Goal: Task Accomplishment & Management: Manage account settings

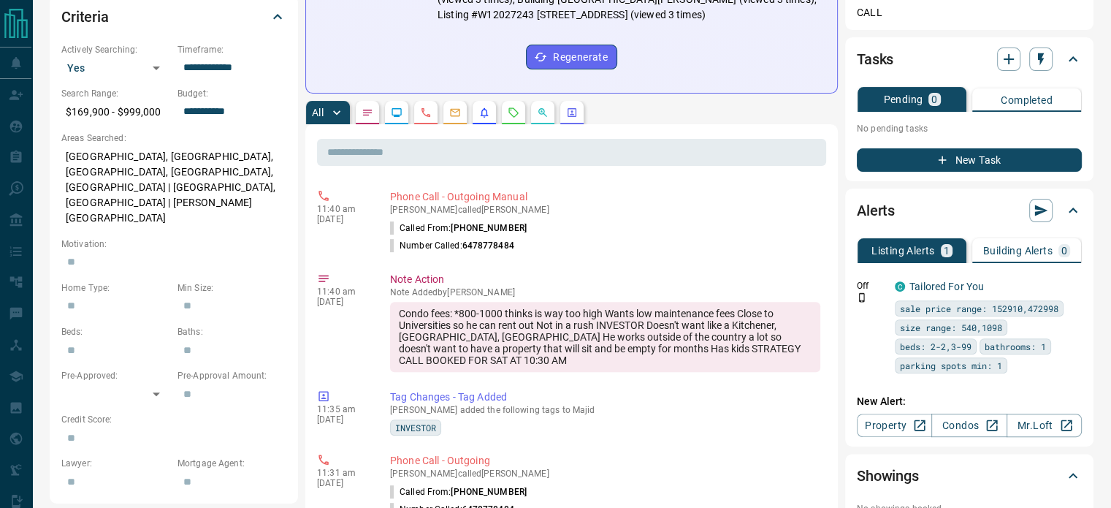
scroll to position [421, 0]
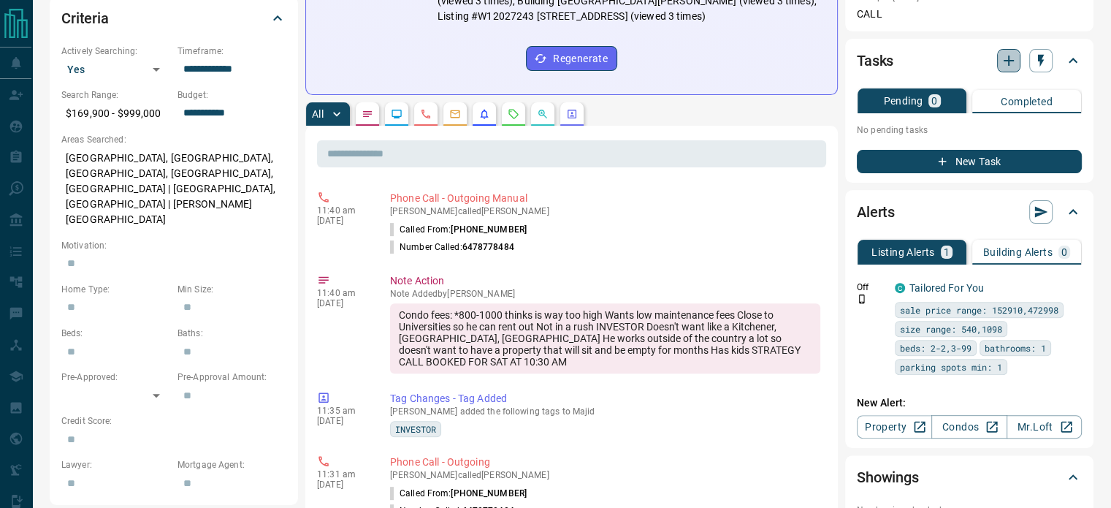
click at [1011, 59] on icon "button" at bounding box center [1008, 61] width 10 height 10
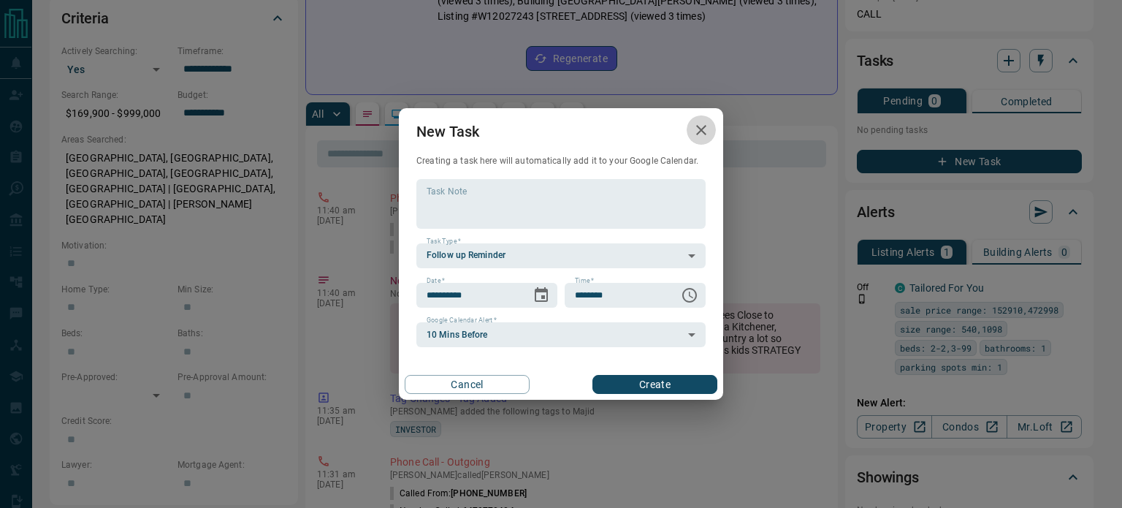
click at [707, 136] on icon "button" at bounding box center [701, 130] width 18 height 18
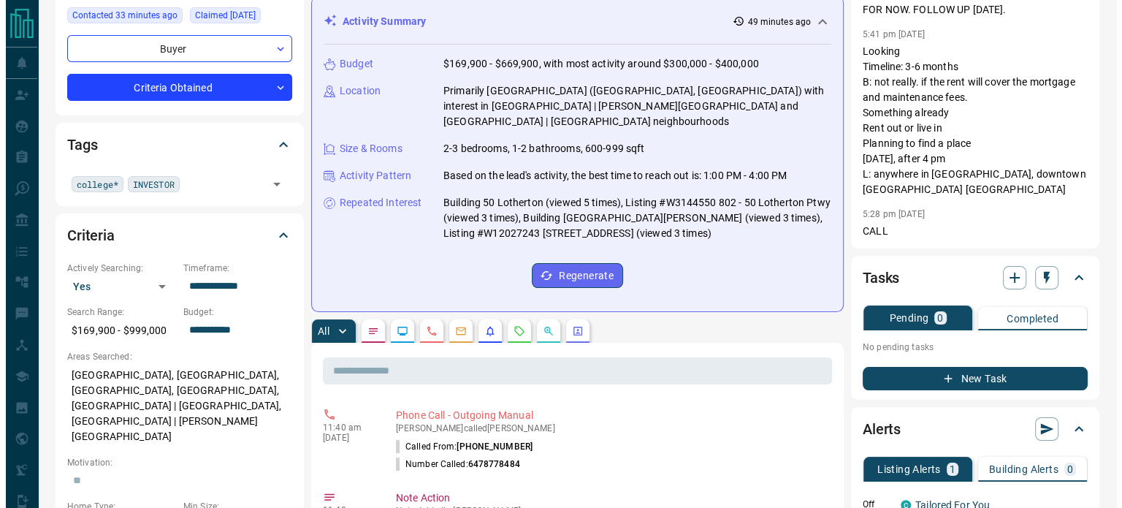
scroll to position [167, 0]
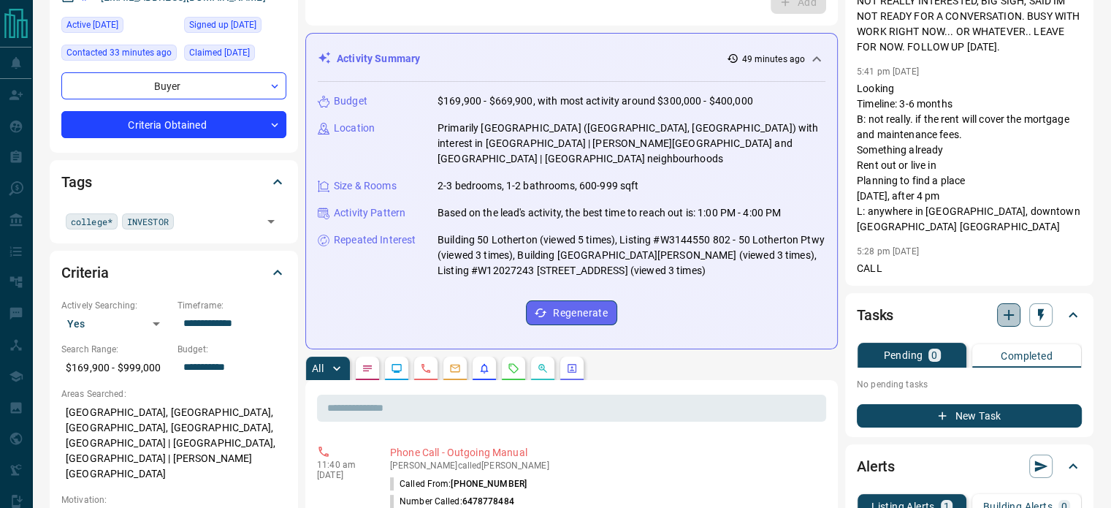
click at [1001, 325] on button "button" at bounding box center [1008, 314] width 23 height 23
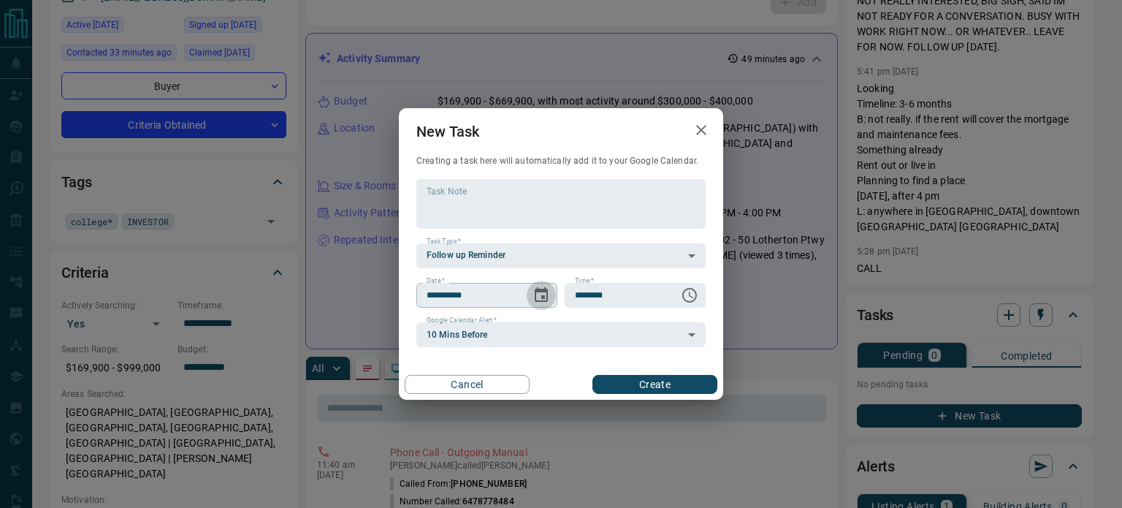
click at [542, 297] on icon "Choose date, selected date is Oct 16, 2025" at bounding box center [541, 294] width 13 height 15
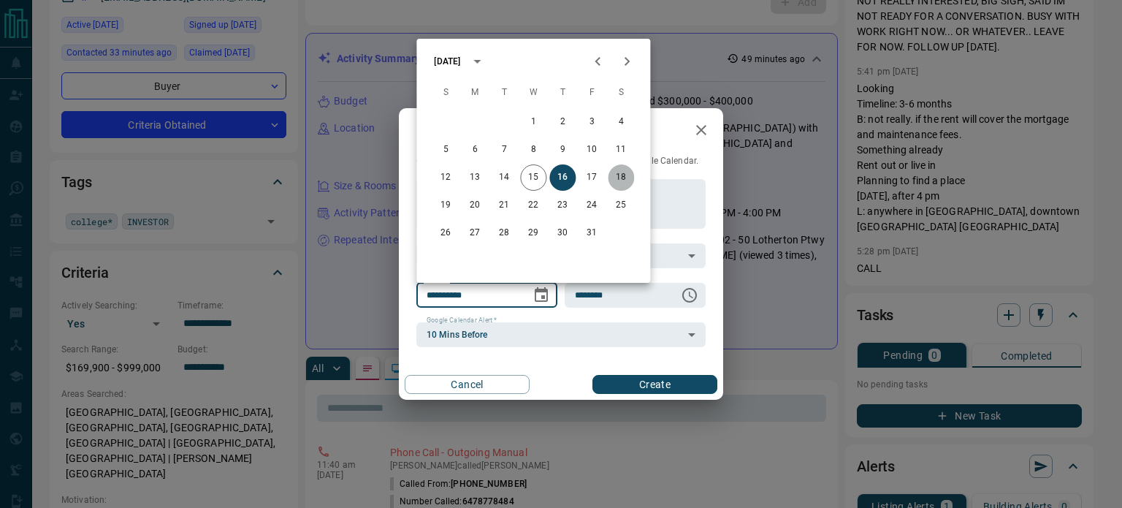
click at [617, 179] on button "18" at bounding box center [621, 177] width 26 height 26
type input "**********"
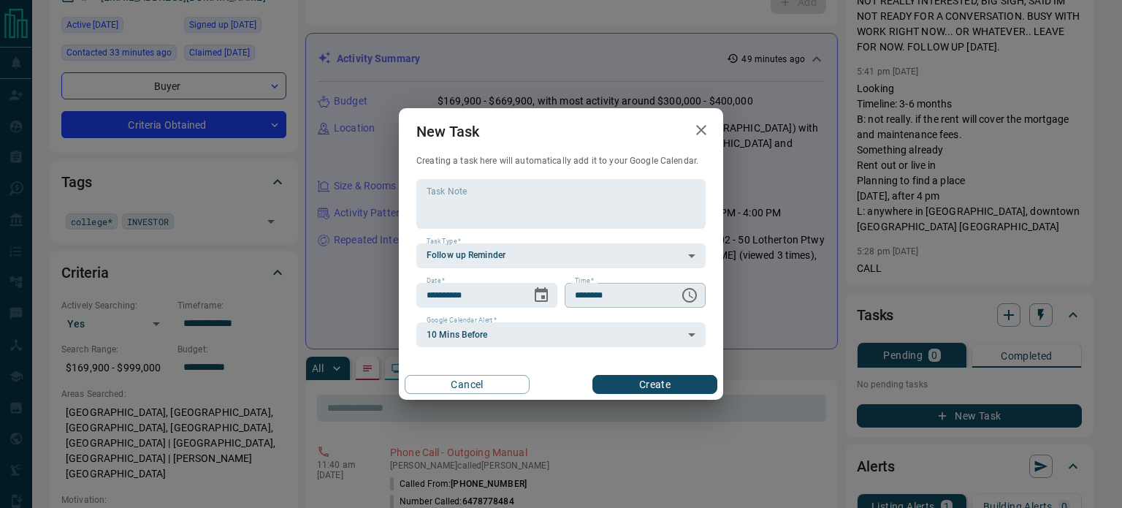
click at [691, 297] on icon "Choose time, selected time is 6:00 AM" at bounding box center [690, 295] width 18 height 18
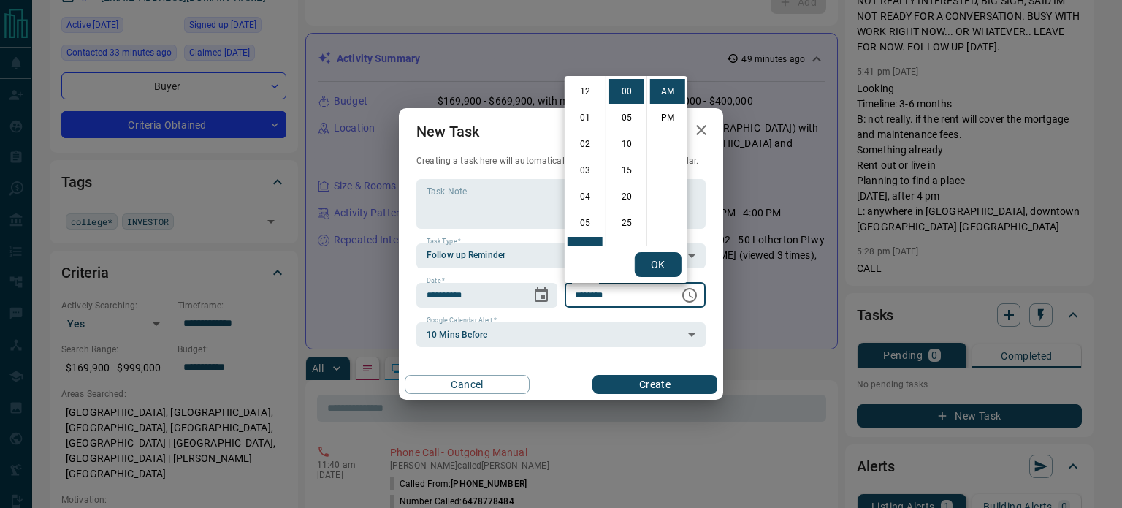
scroll to position [158, 0]
click at [589, 193] on li "10" at bounding box center [584, 196] width 35 height 25
type input "********"
click at [654, 260] on button "OK" at bounding box center [658, 264] width 47 height 25
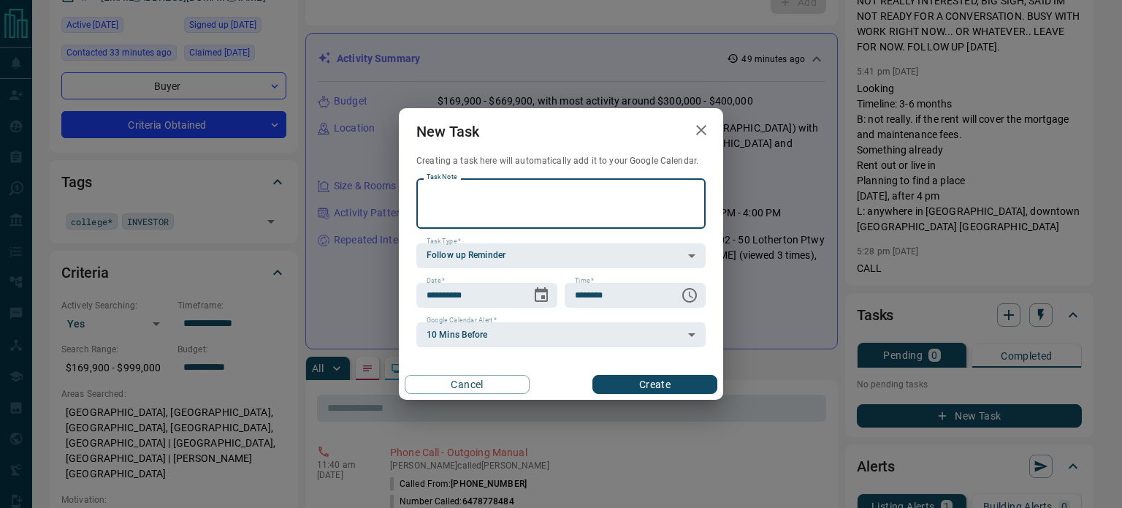
click at [481, 194] on textarea "Task Note" at bounding box center [561, 203] width 269 height 37
type textarea "**********"
click at [648, 386] on button "Create" at bounding box center [654, 384] width 125 height 19
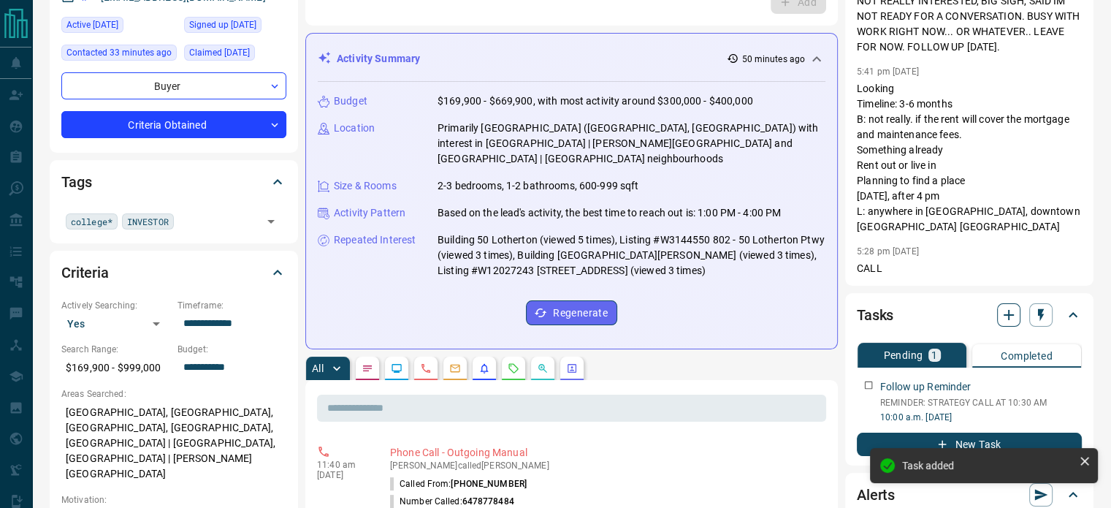
click at [1014, 318] on icon "button" at bounding box center [1009, 315] width 18 height 18
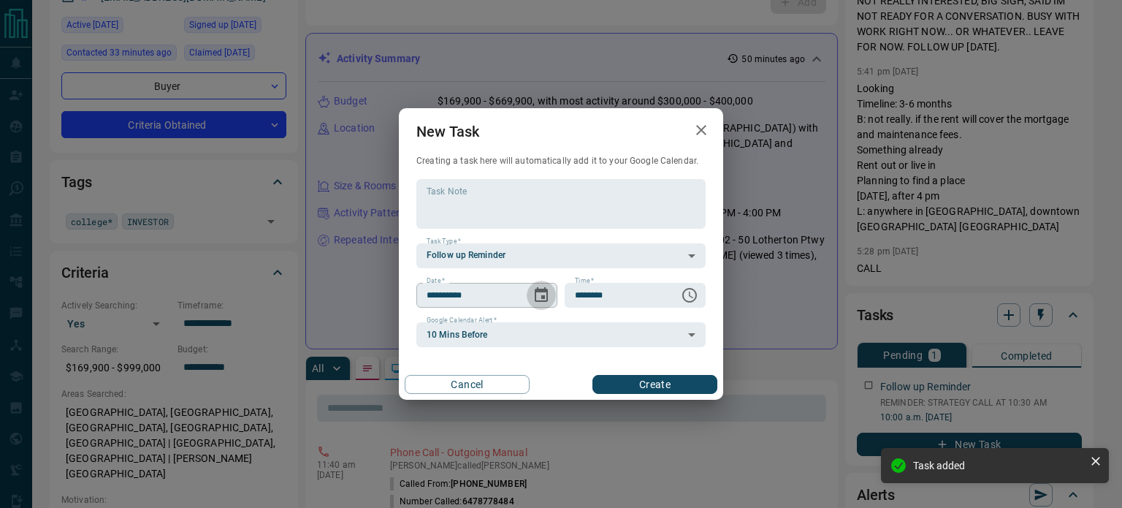
click at [548, 294] on icon "Choose date, selected date is Oct 16, 2025" at bounding box center [541, 295] width 18 height 18
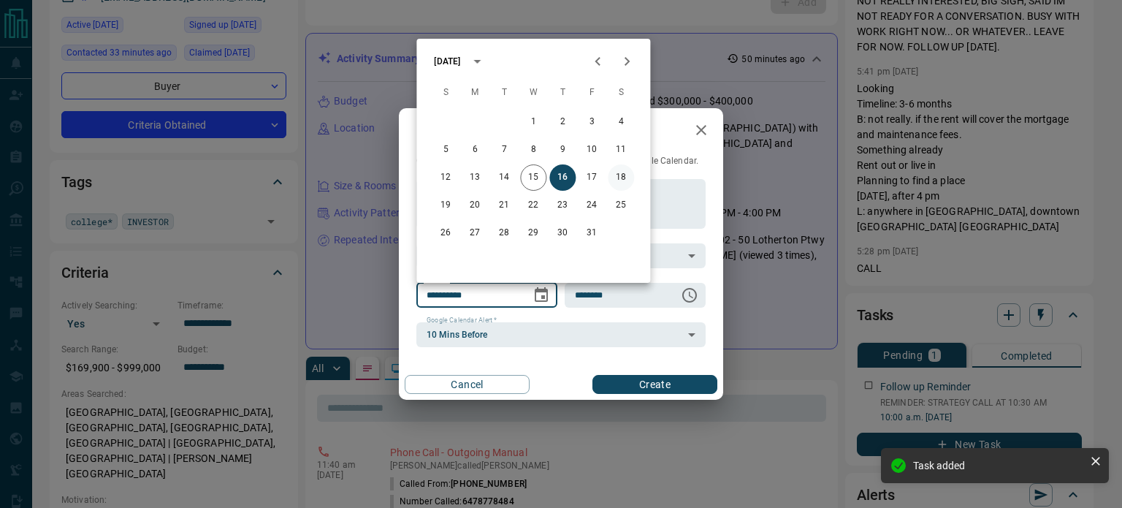
click at [627, 180] on button "18" at bounding box center [621, 177] width 26 height 26
type input "**********"
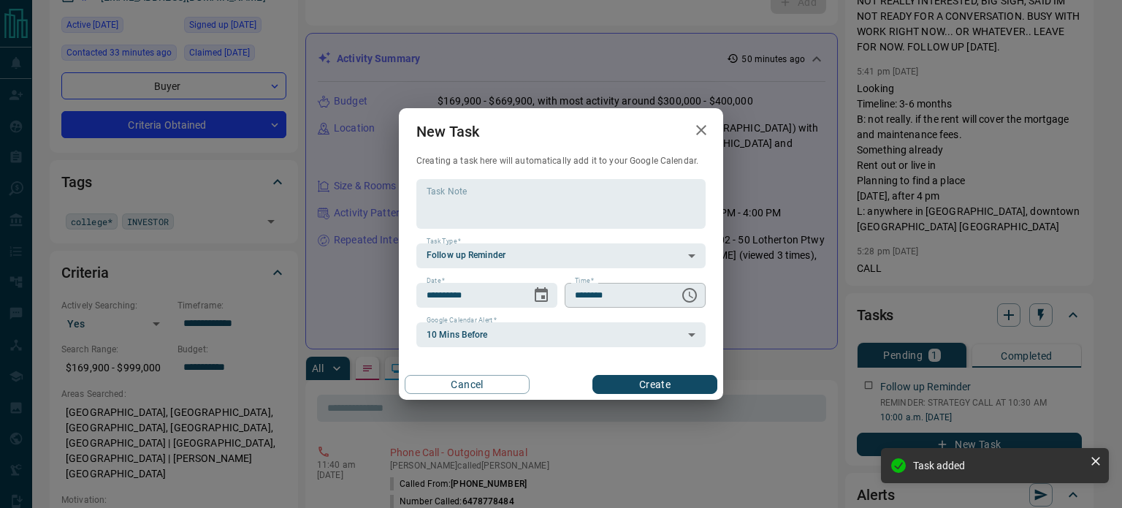
click at [691, 301] on icon "Choose time, selected time is 6:00 AM" at bounding box center [689, 295] width 15 height 15
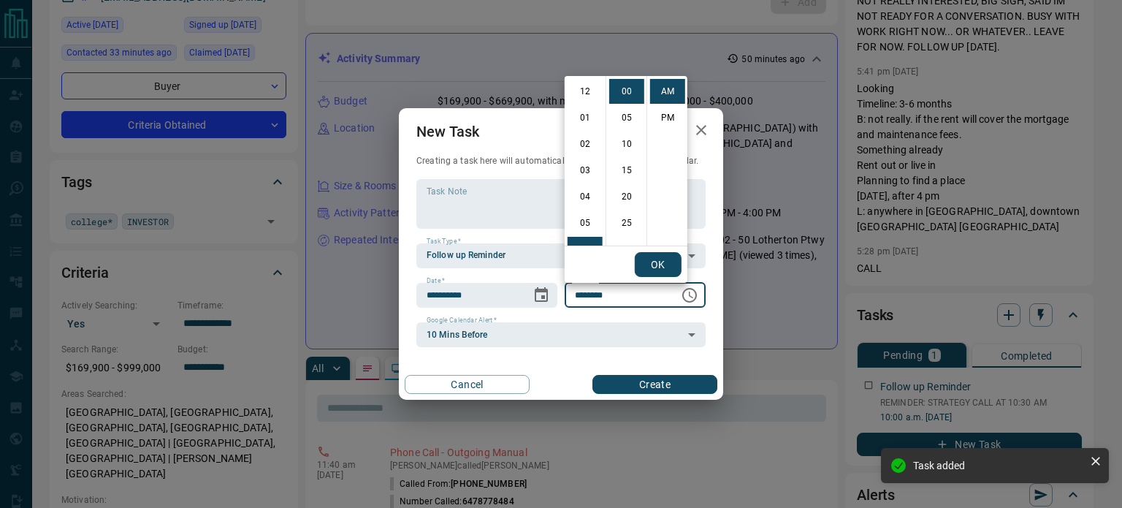
scroll to position [158, 0]
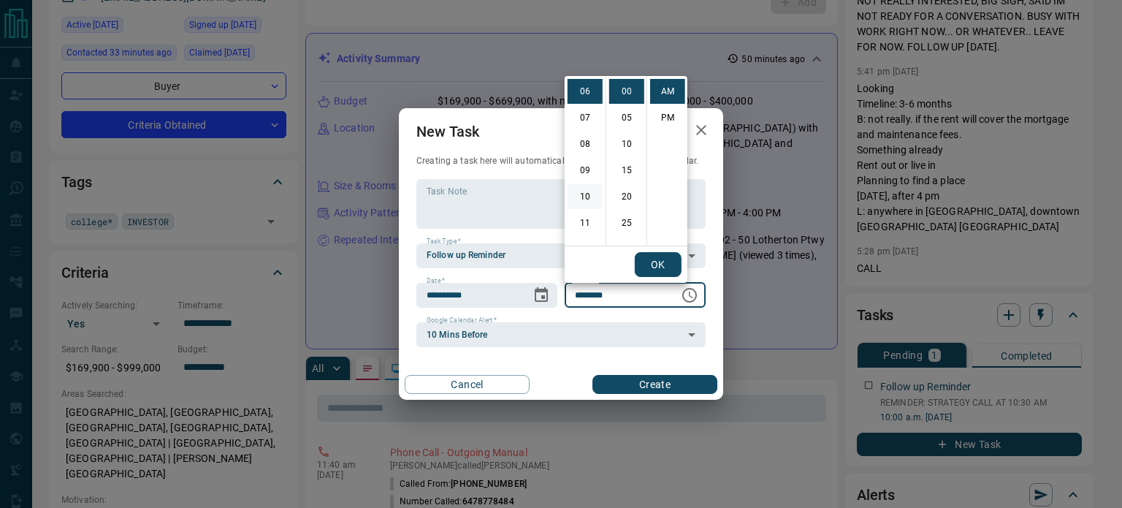
click at [587, 193] on li "10" at bounding box center [584, 196] width 35 height 25
click at [625, 180] on li "30" at bounding box center [626, 176] width 35 height 25
type input "********"
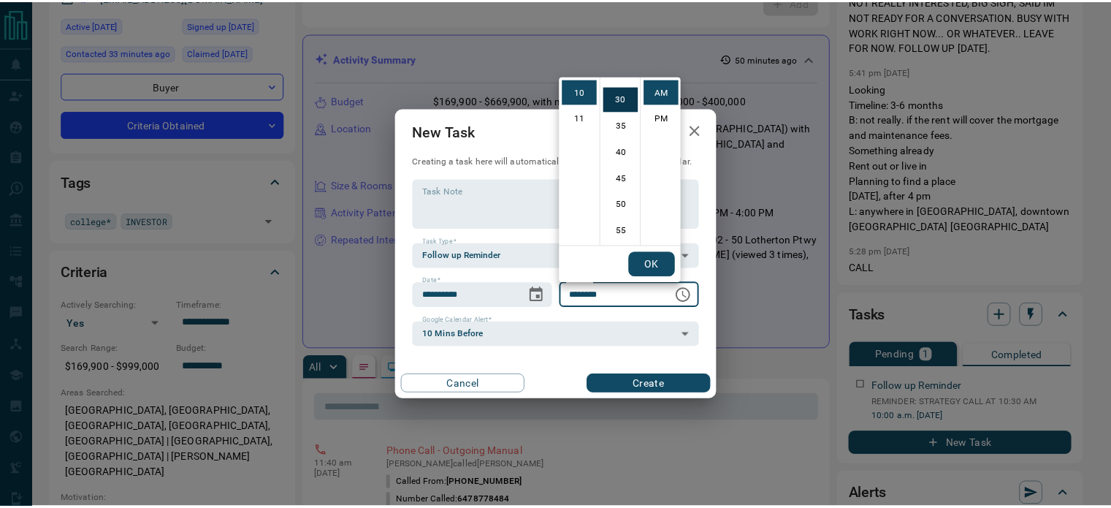
scroll to position [158, 0]
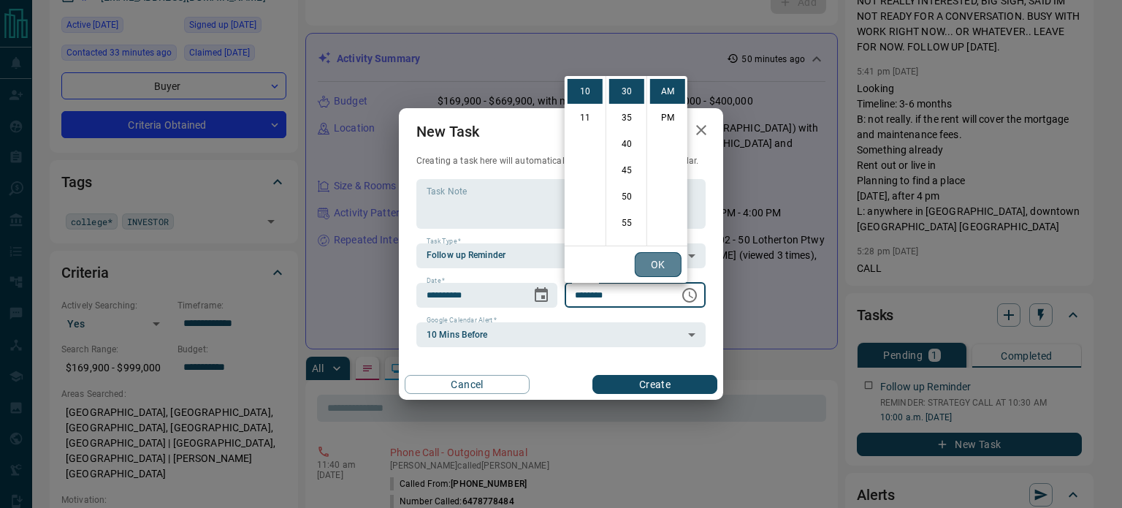
click at [660, 271] on button "OK" at bounding box center [658, 264] width 47 height 25
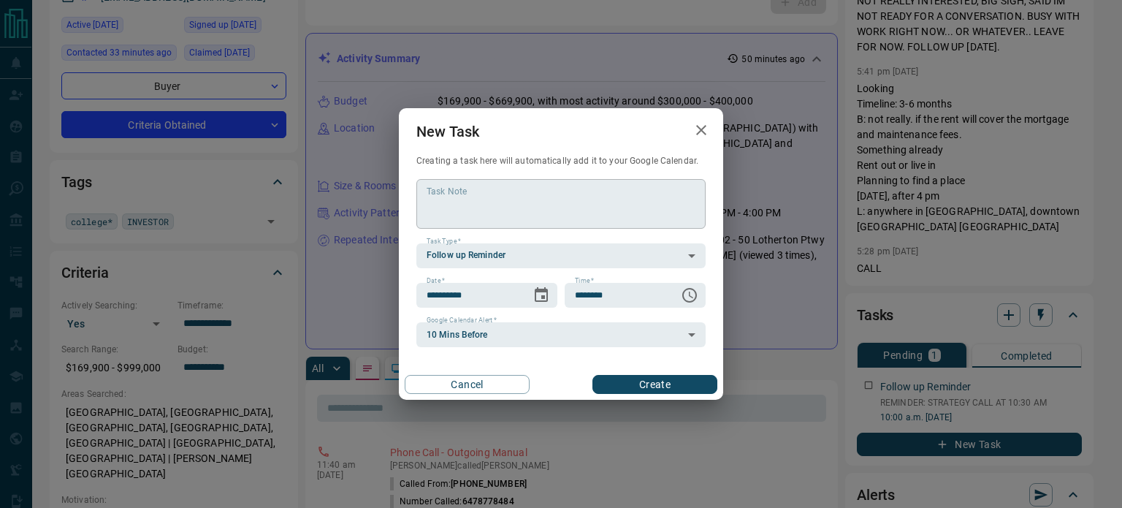
click at [473, 214] on textarea "Task Note" at bounding box center [561, 203] width 269 height 37
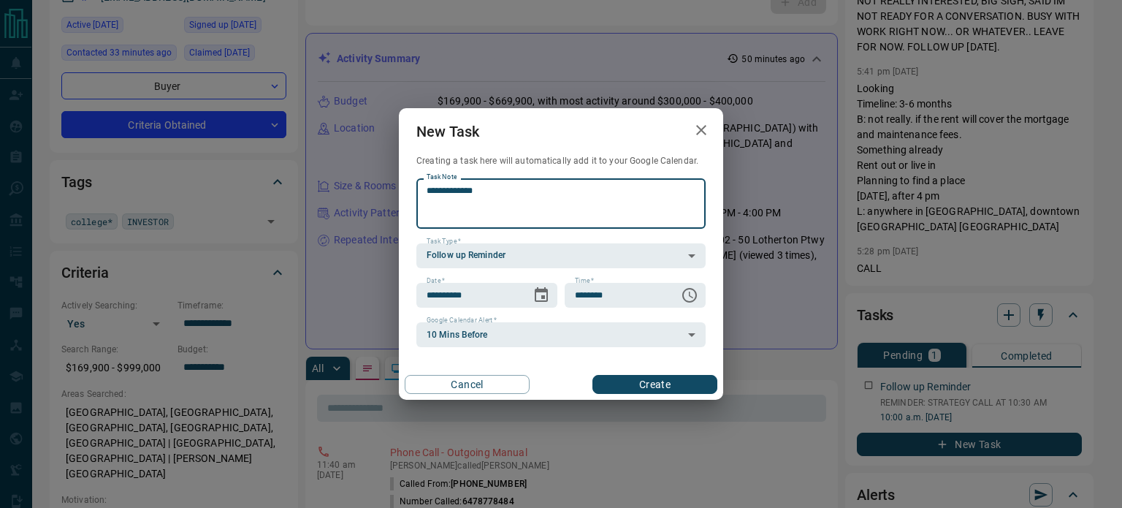
type textarea "**********"
click at [616, 379] on button "Create" at bounding box center [654, 384] width 125 height 19
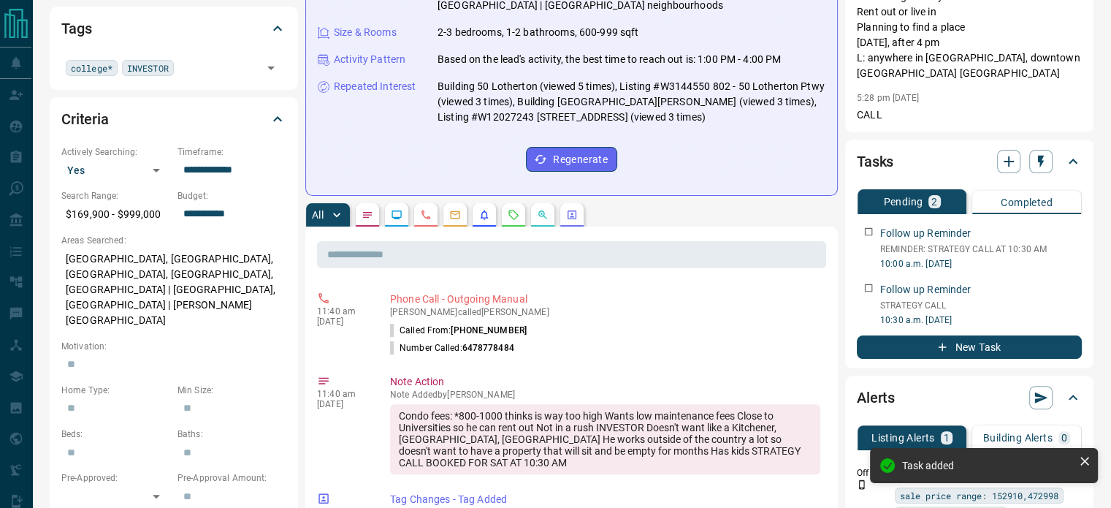
scroll to position [0, 0]
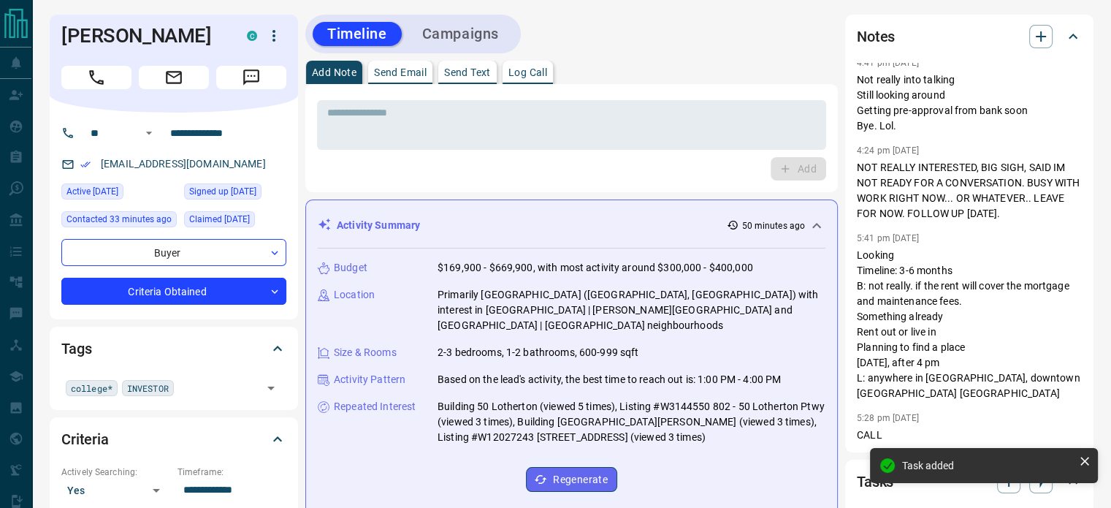
click at [397, 72] on p "Send Email" at bounding box center [400, 72] width 53 height 10
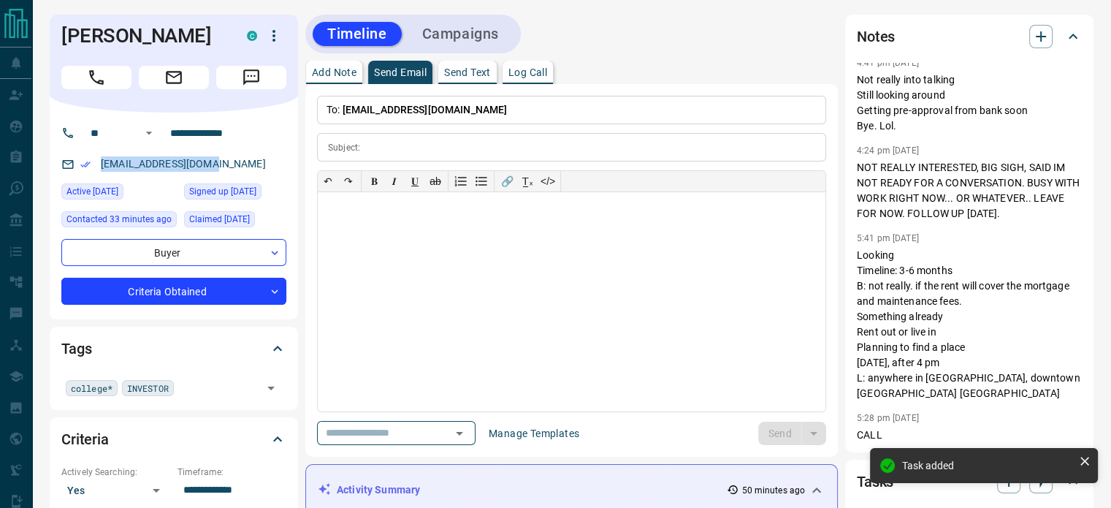
drag, startPoint x: 224, startPoint y: 166, endPoint x: 99, endPoint y: 165, distance: 124.9
click at [99, 165] on div "[EMAIL_ADDRESS][DOMAIN_NAME]" at bounding box center [173, 164] width 225 height 24
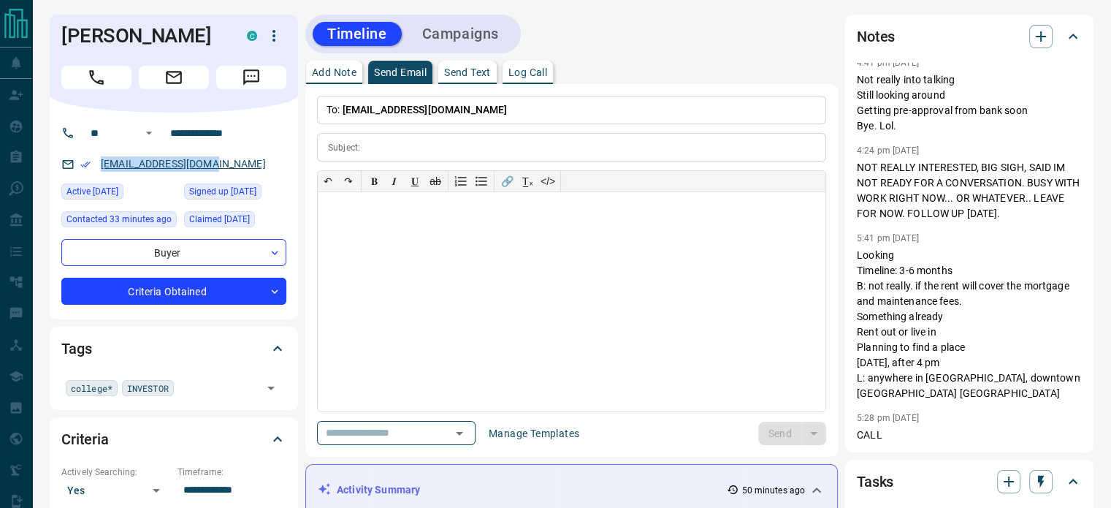
copy link "[EMAIL_ADDRESS][DOMAIN_NAME]"
